Goal: Task Accomplishment & Management: Complete application form

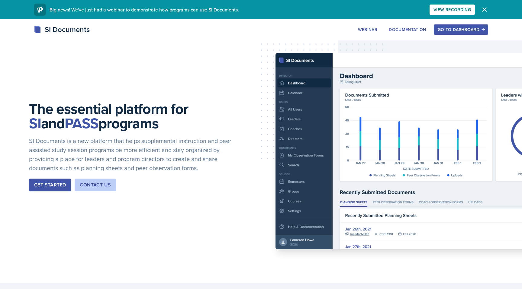
click at [457, 30] on div "Go to Dashboard" at bounding box center [460, 29] width 46 height 5
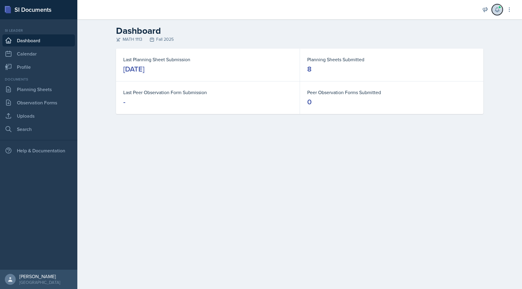
click at [497, 13] on button at bounding box center [496, 9] width 11 height 11
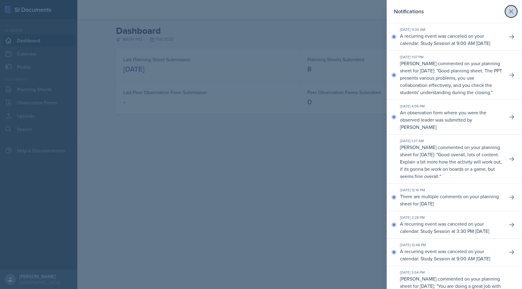
click at [514, 11] on icon at bounding box center [510, 11] width 7 height 7
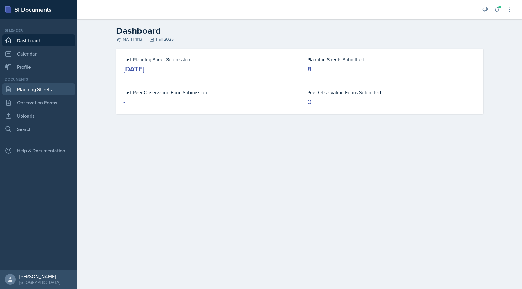
click at [18, 95] on link "Planning Sheets" at bounding box center [38, 89] width 72 height 12
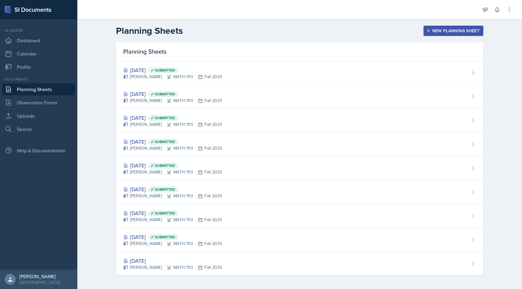
click at [451, 28] on div "New Planning Sheet" at bounding box center [453, 30] width 52 height 5
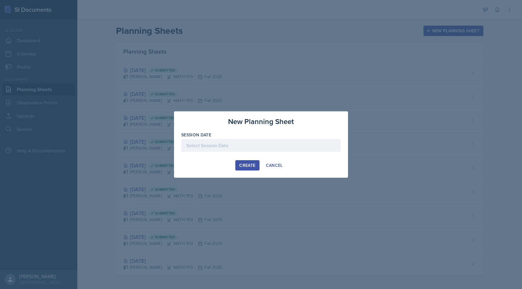
click at [275, 147] on div at bounding box center [260, 145] width 159 height 13
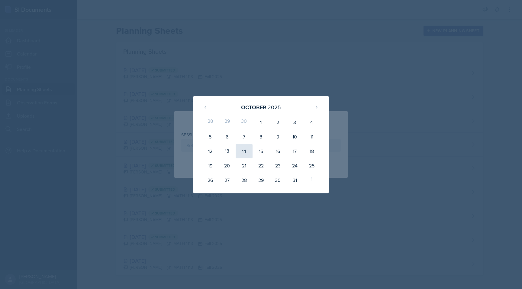
click at [244, 146] on div "14" at bounding box center [243, 151] width 17 height 14
type input "[DATE]"
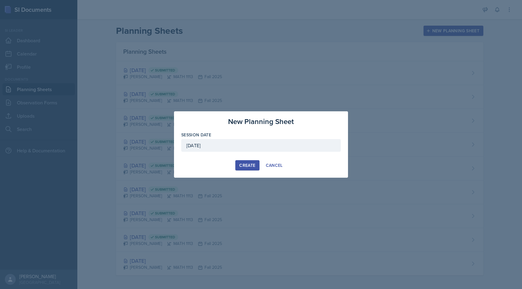
click at [250, 166] on div "Create" at bounding box center [247, 165] width 16 height 5
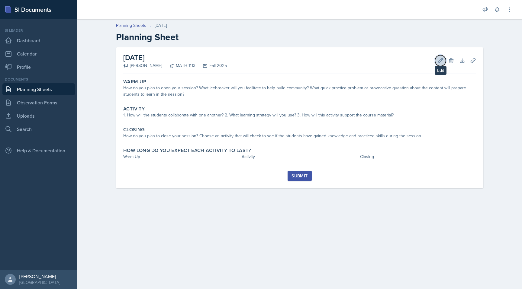
click at [442, 61] on icon at bounding box center [440, 61] width 6 height 6
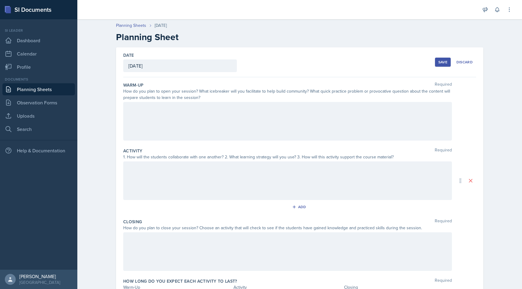
click at [397, 135] on div at bounding box center [287, 121] width 328 height 39
